Goal: Information Seeking & Learning: Learn about a topic

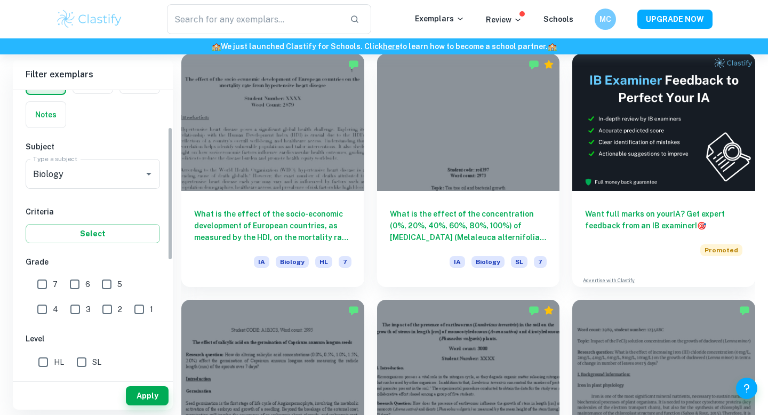
scroll to position [81, 0]
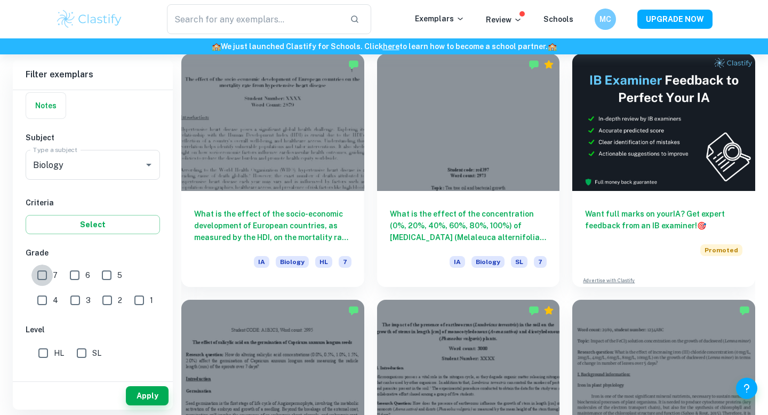
click at [42, 272] on input "7" at bounding box center [41, 274] width 21 height 21
checkbox input "true"
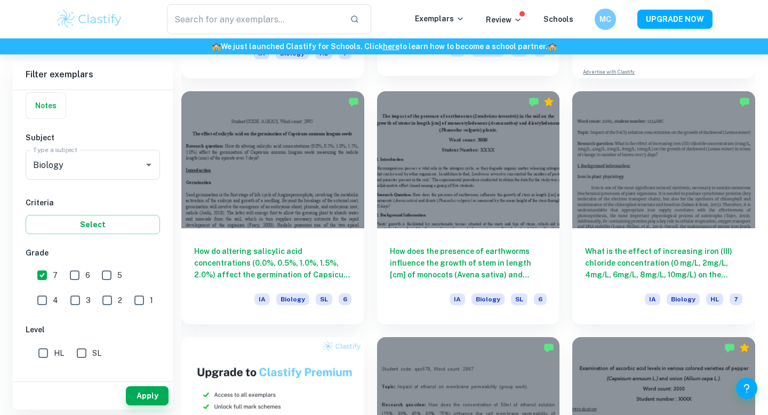
scroll to position [513, 0]
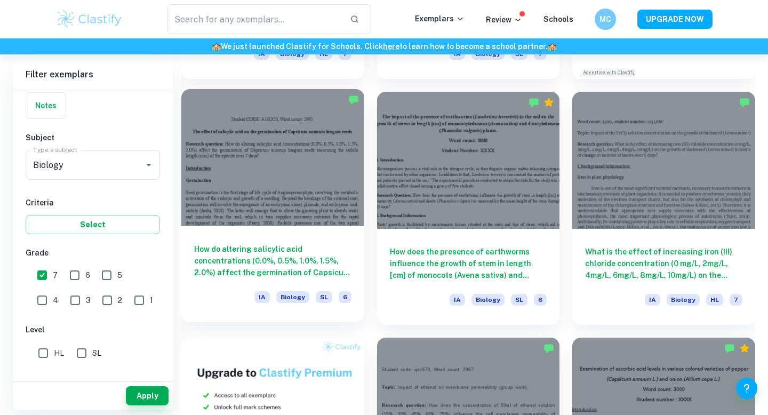
click at [311, 214] on div at bounding box center [272, 157] width 183 height 137
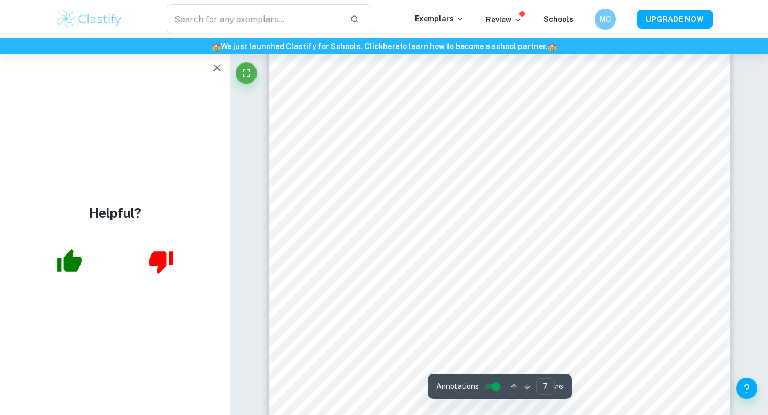
scroll to position [4286, 0]
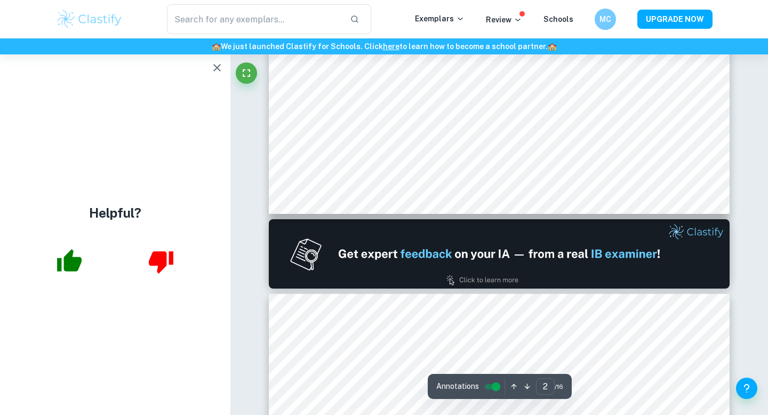
type input "1"
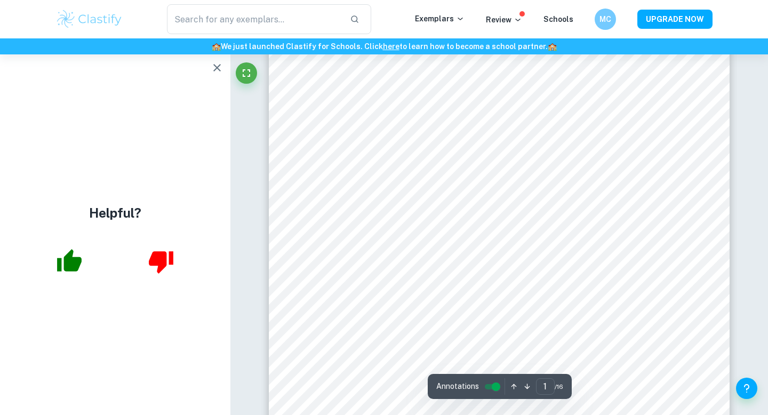
scroll to position [0, 0]
